Goal: Transaction & Acquisition: Subscribe to service/newsletter

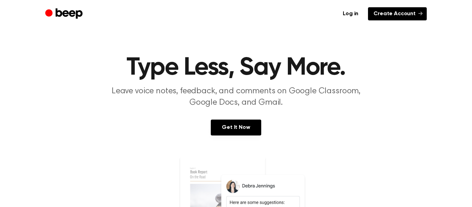
click at [379, 15] on link "Create Account" at bounding box center [397, 13] width 59 height 13
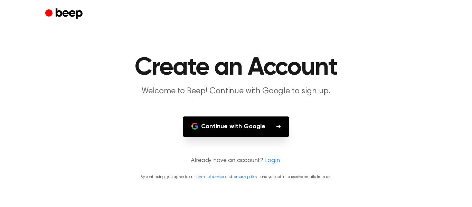
click at [215, 123] on button "Continue with Google" at bounding box center [236, 126] width 106 height 20
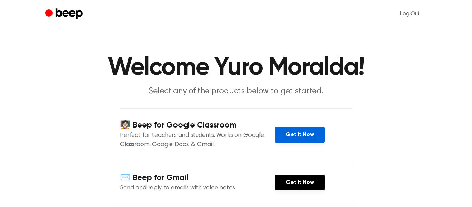
click at [294, 139] on link "Get It Now" at bounding box center [300, 135] width 50 height 16
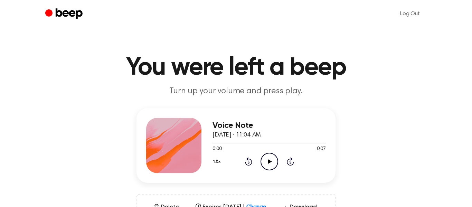
click at [268, 160] on icon at bounding box center [270, 161] width 4 height 4
